Goal: Transaction & Acquisition: Download file/media

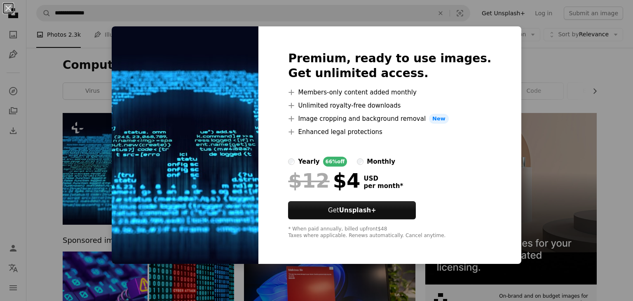
click at [532, 65] on div "An X shape Premium, ready to use images. Get unlimited access. A plus sign Memb…" at bounding box center [316, 150] width 633 height 301
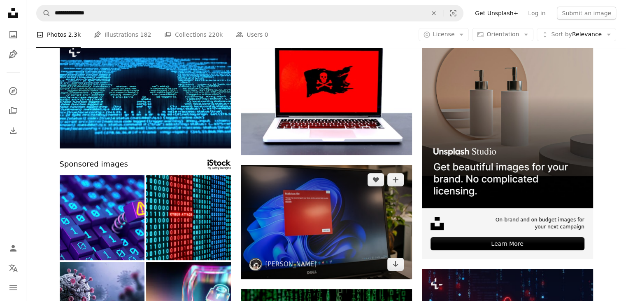
scroll to position [82, 0]
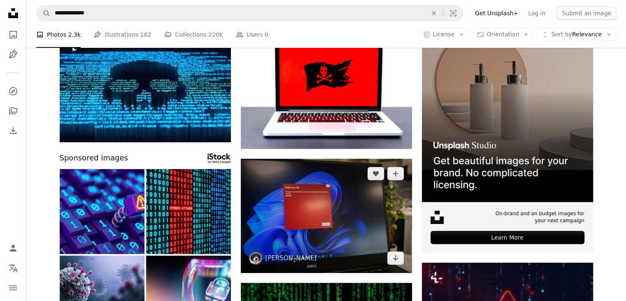
click at [292, 208] on img at bounding box center [326, 216] width 171 height 114
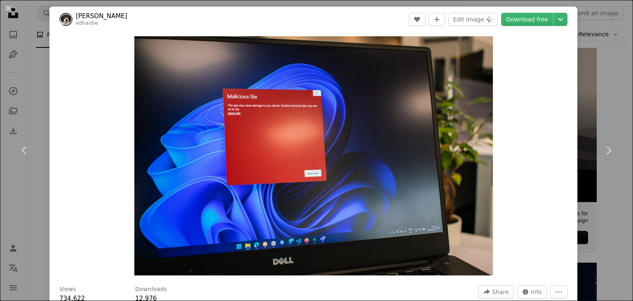
click at [617, 72] on div "An X shape Chevron left Chevron right [PERSON_NAME] edhardie A heart A plus sig…" at bounding box center [316, 150] width 633 height 301
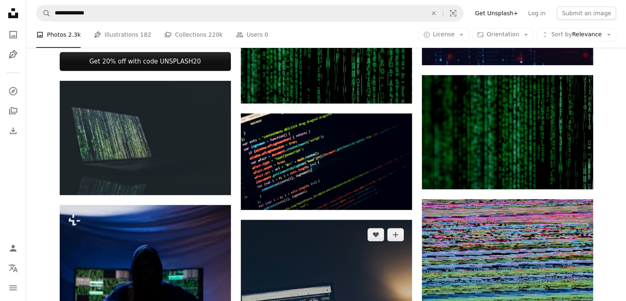
scroll to position [371, 0]
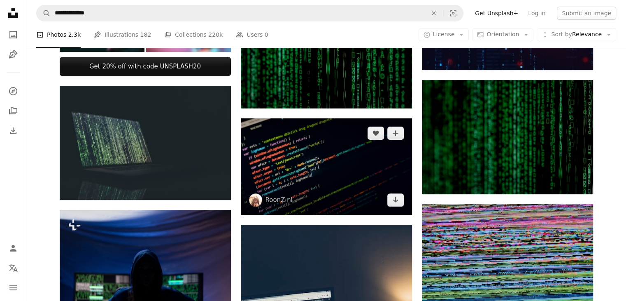
click at [299, 154] on img at bounding box center [326, 166] width 171 height 96
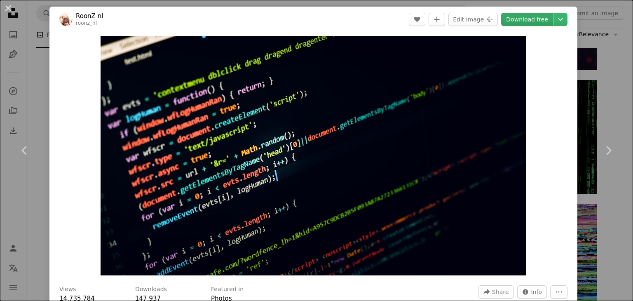
click at [512, 17] on link "Download free" at bounding box center [527, 19] width 52 height 13
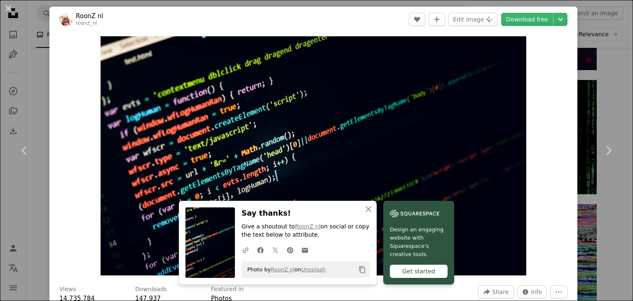
click at [611, 64] on div "An X shape Chevron left Chevron right RoonZ nl roonz_nl A heart A plus sign Edi…" at bounding box center [316, 150] width 633 height 301
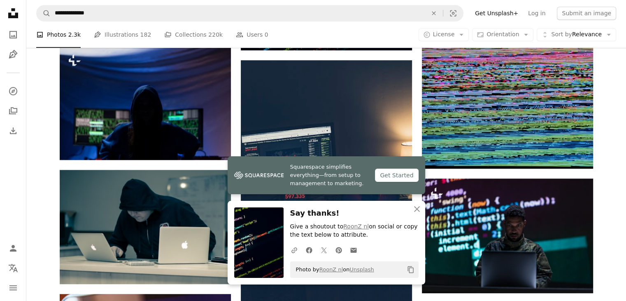
scroll to position [535, 0]
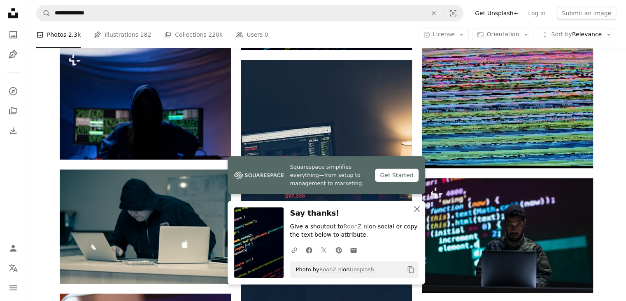
click at [416, 208] on icon "An X shape" at bounding box center [417, 209] width 10 height 10
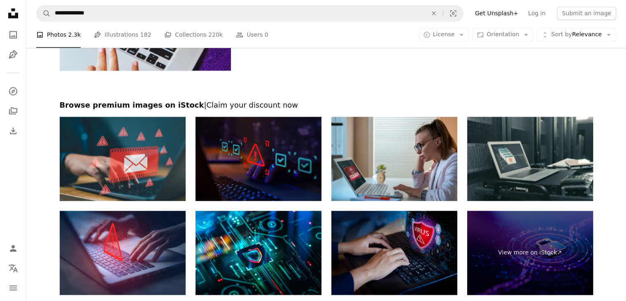
scroll to position [1430, 0]
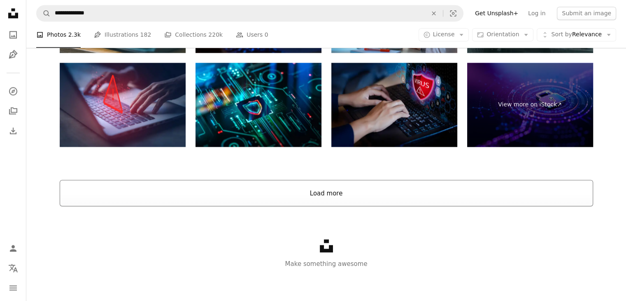
click at [331, 187] on button "Load more" at bounding box center [327, 193] width 534 height 26
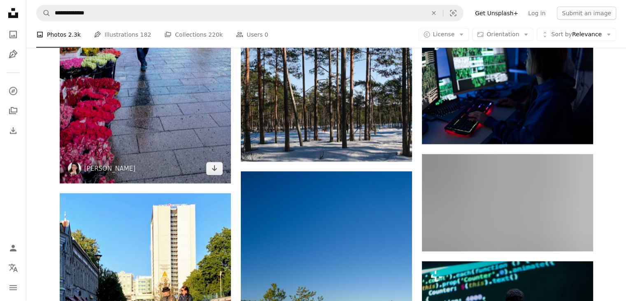
scroll to position [2130, 0]
